Goal: Task Accomplishment & Management: Manage account settings

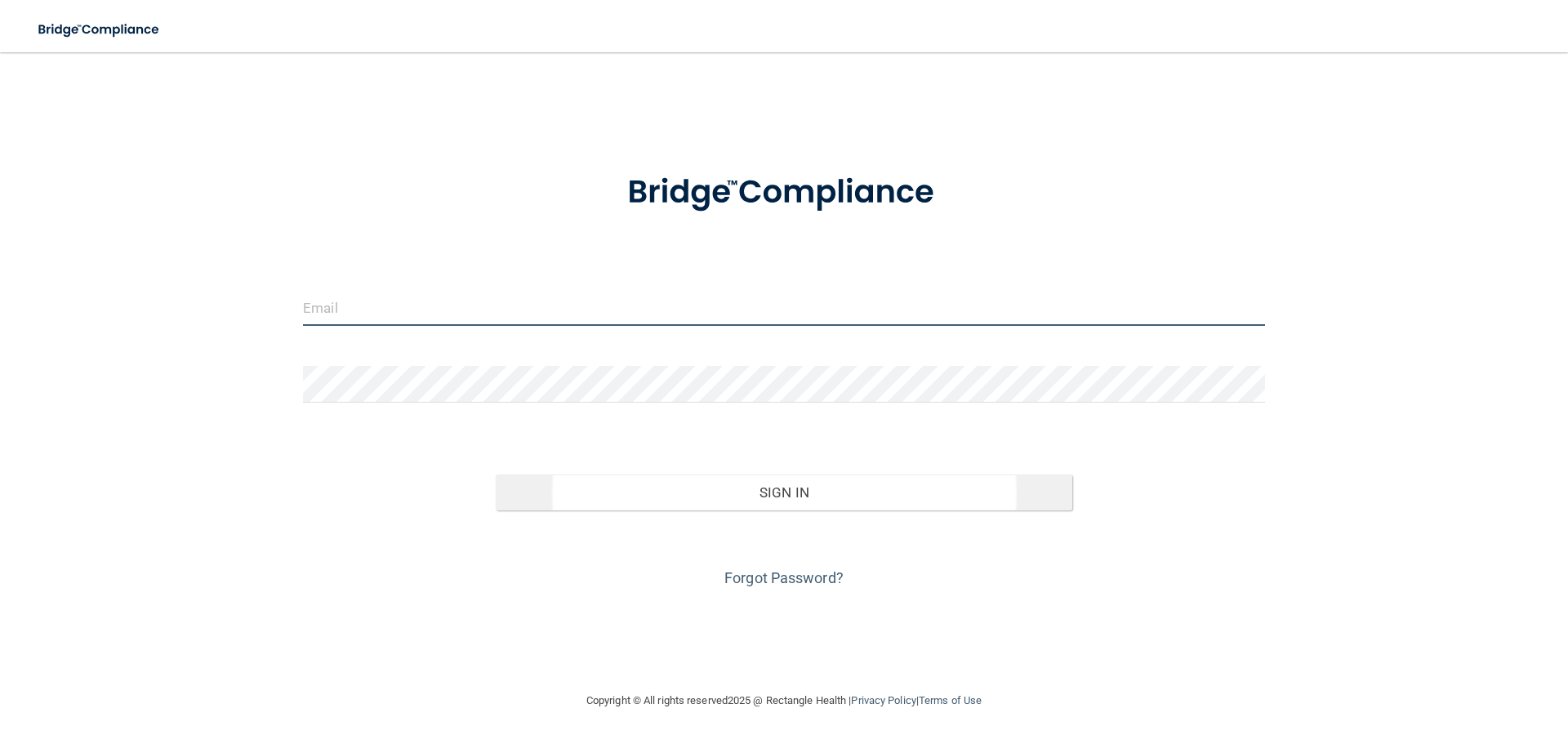
type input "[PERSON_NAME][EMAIL_ADDRESS][DOMAIN_NAME]"
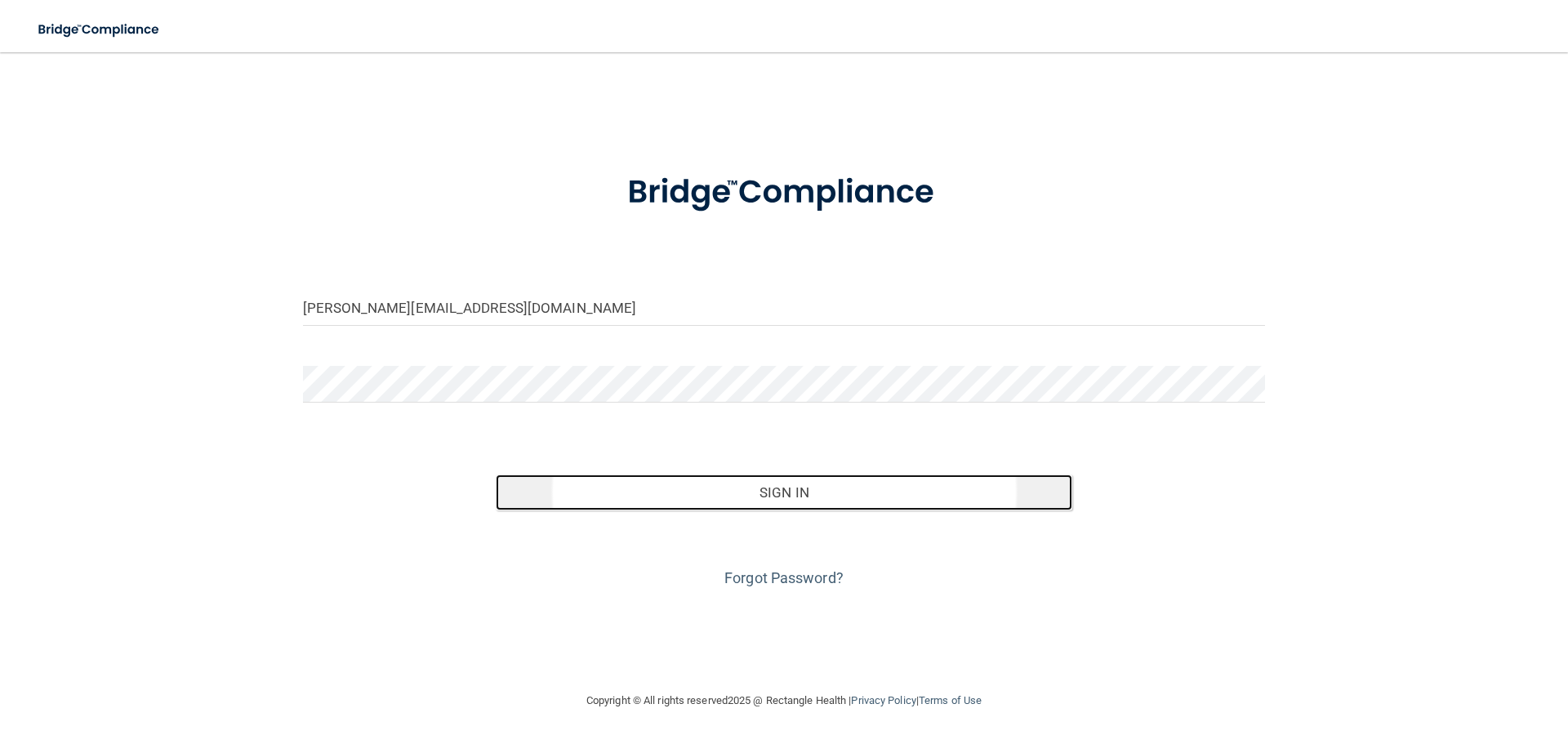
click at [632, 500] on button "Sign In" at bounding box center [784, 493] width 577 height 36
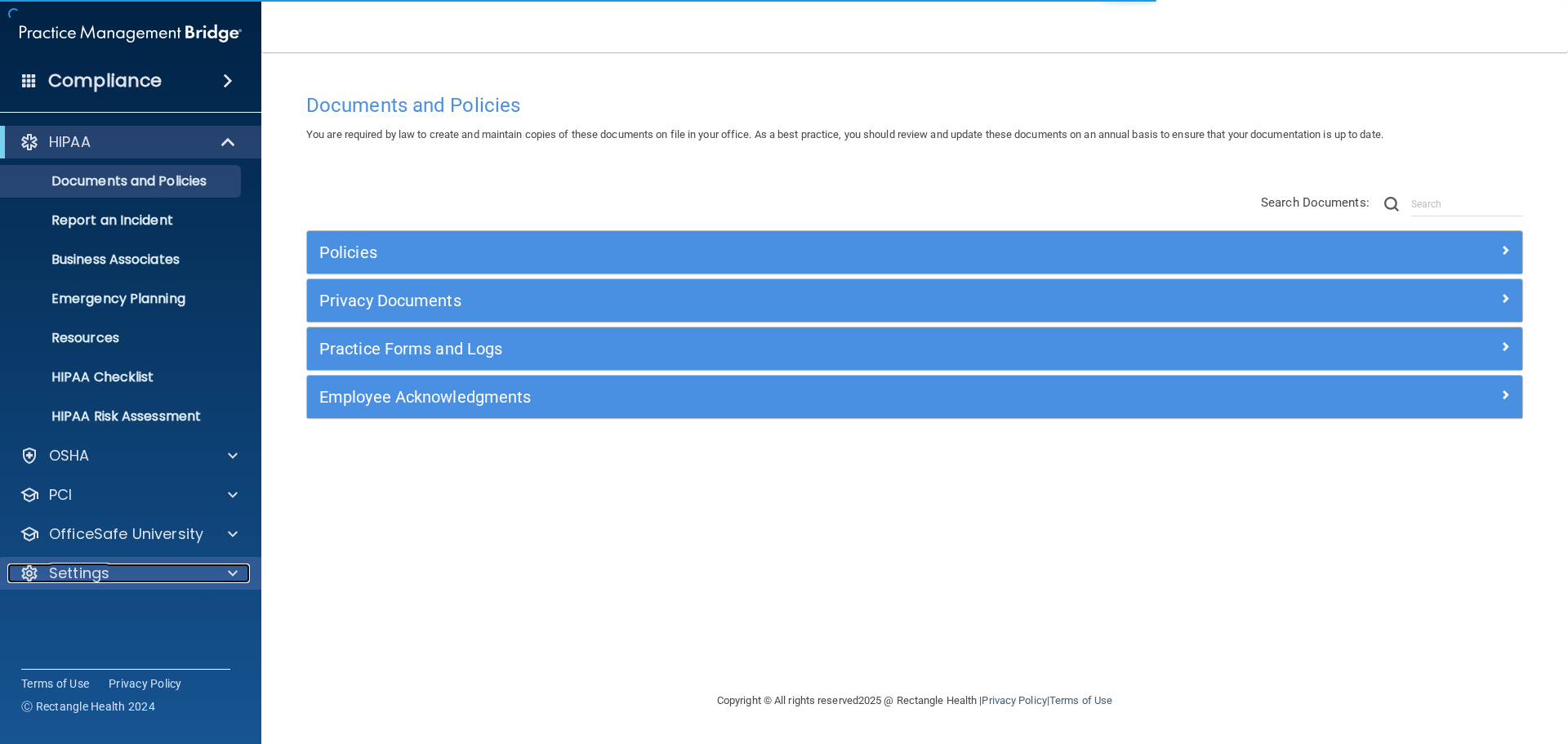
click at [77, 569] on p "Settings" at bounding box center [79, 573] width 61 height 20
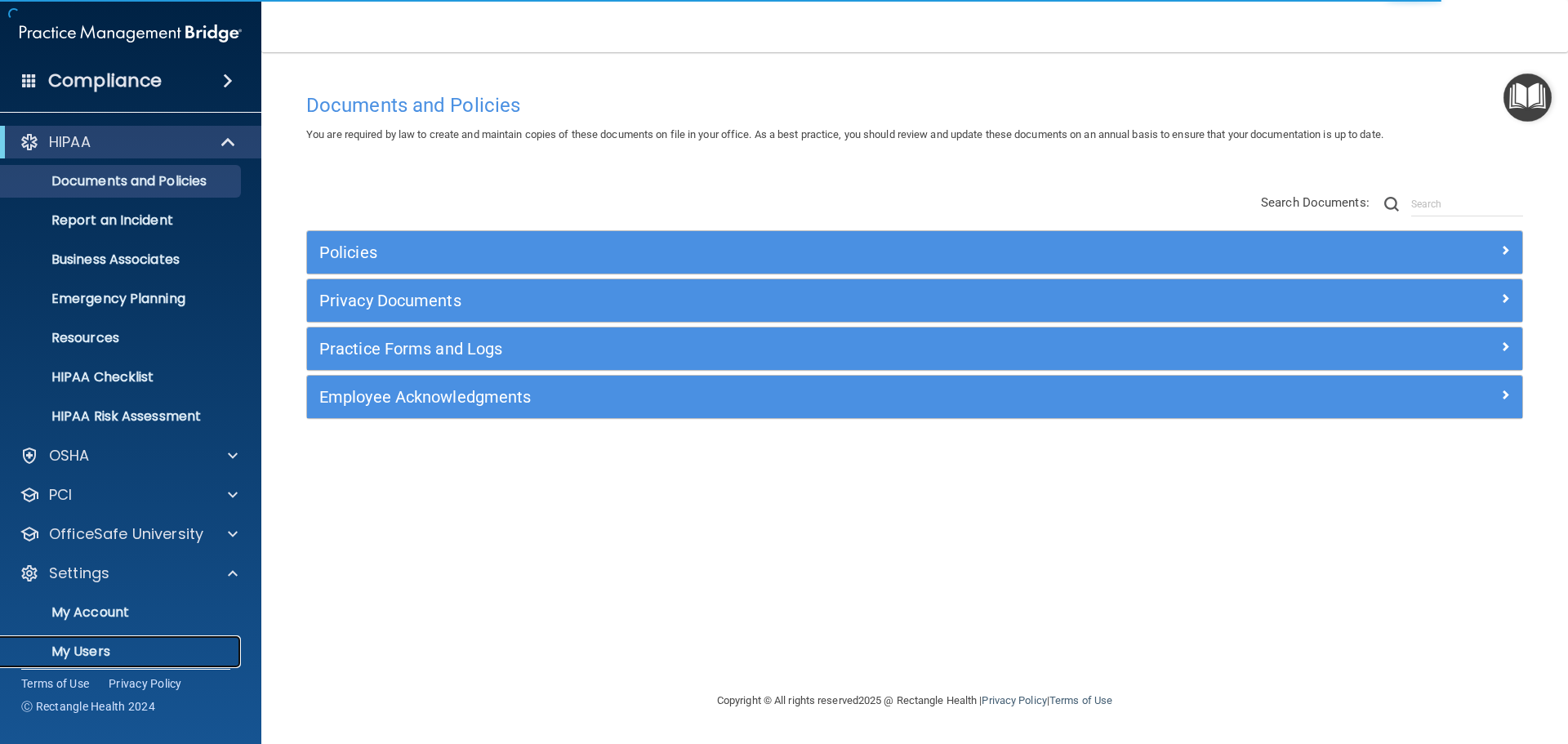
click at [89, 649] on p "My Users" at bounding box center [121, 652] width 223 height 16
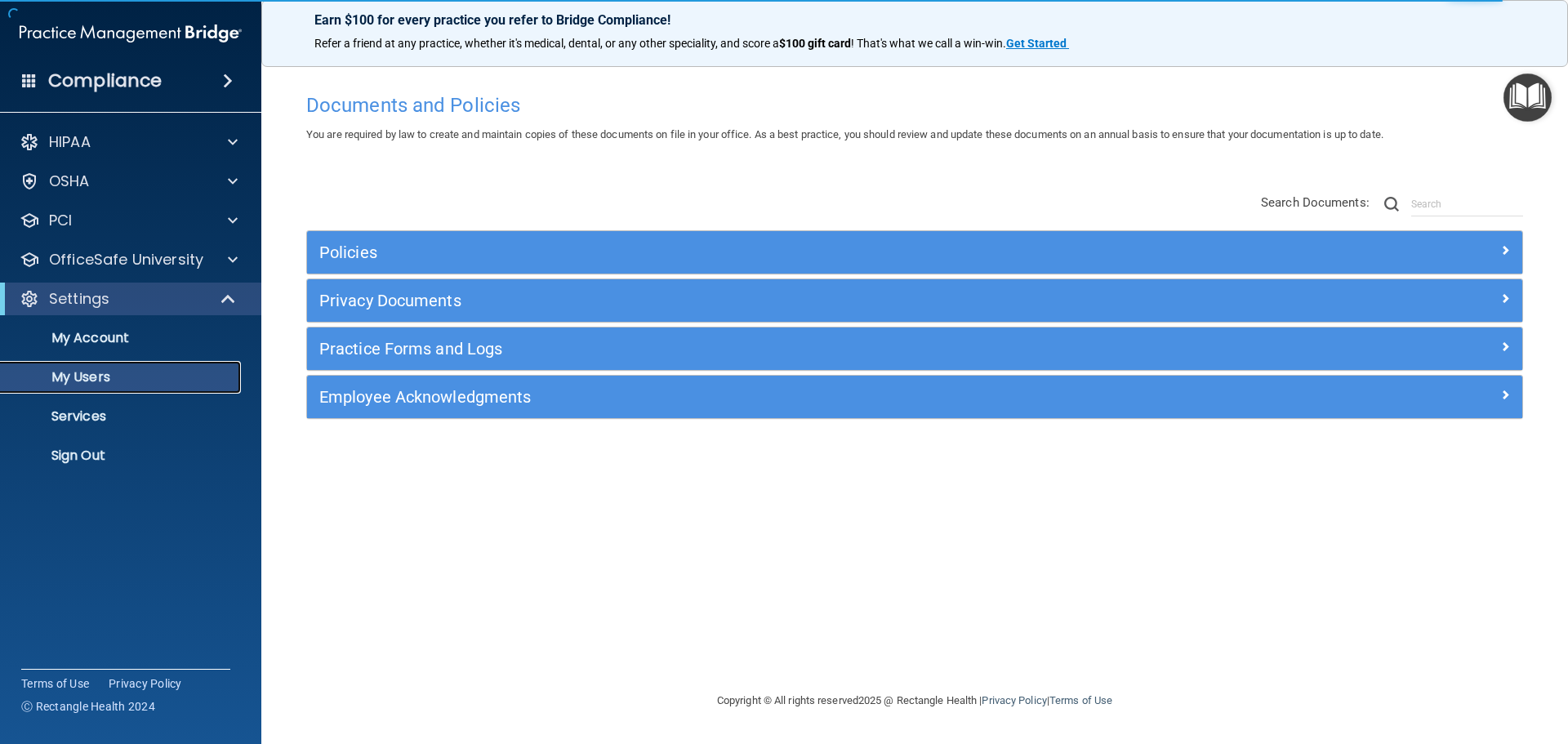
select select "20"
